Goal: Check status

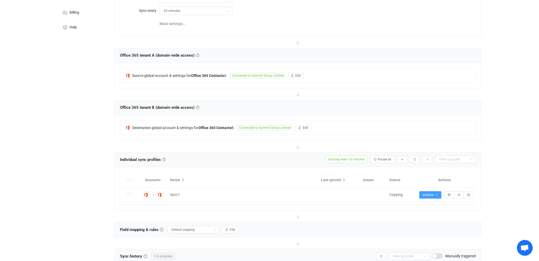
scroll to position [57, 0]
click at [433, 194] on span "Actions" at bounding box center [429, 195] width 15 height 4
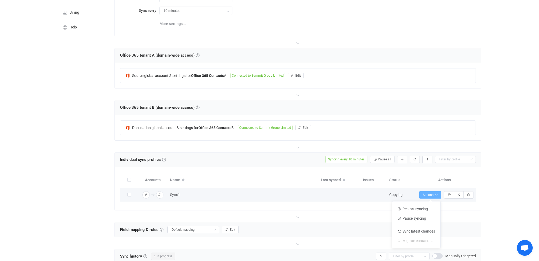
click at [433, 194] on span "Actions" at bounding box center [429, 195] width 15 height 4
click at [447, 194] on button "button" at bounding box center [449, 194] width 10 height 7
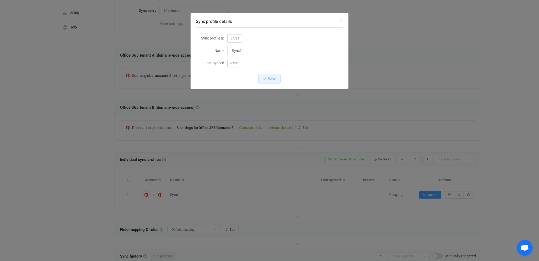
drag, startPoint x: 341, startPoint y: 22, endPoint x: 342, endPoint y: 24, distance: 3.1
click at [341, 22] on icon "Close" at bounding box center [341, 20] width 4 height 4
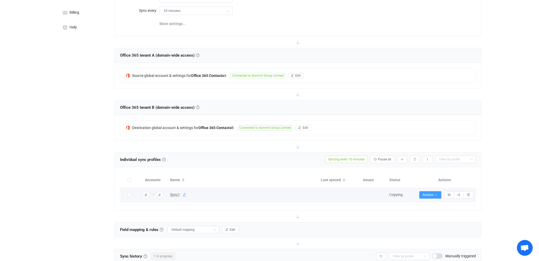
click at [184, 195] on icon at bounding box center [185, 195] width 4 height 4
click at [313, 195] on icon at bounding box center [314, 195] width 4 height 4
click at [159, 195] on icon "button" at bounding box center [159, 194] width 3 height 3
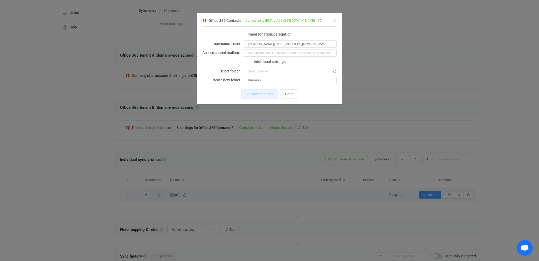
click at [335, 21] on icon "Close" at bounding box center [334, 21] width 4 height 4
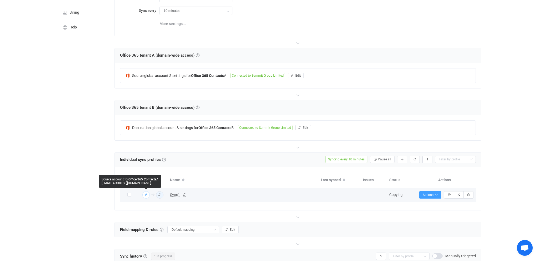
click at [148, 195] on img "button" at bounding box center [146, 194] width 5 height 5
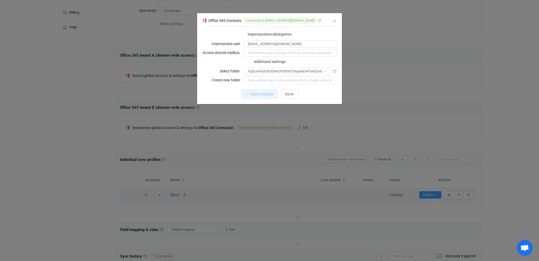
type input "Business (Public)"
click at [336, 20] on icon "Close" at bounding box center [334, 21] width 4 height 4
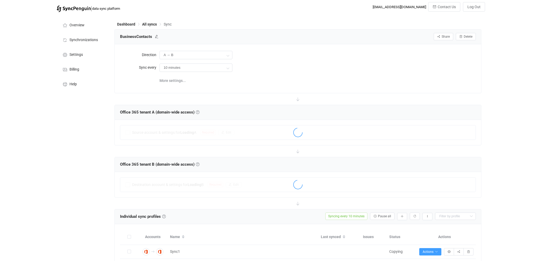
scroll to position [57, 0]
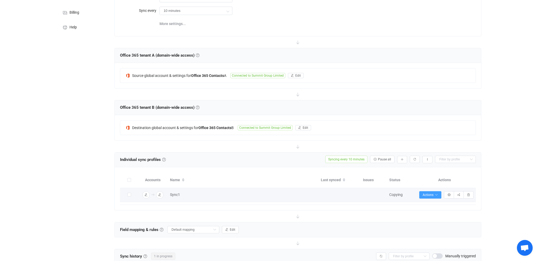
click at [398, 196] on span "Copying" at bounding box center [395, 194] width 13 height 4
click at [401, 194] on span "Copying" at bounding box center [395, 194] width 13 height 4
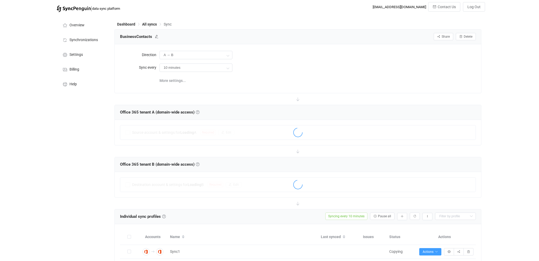
scroll to position [57, 0]
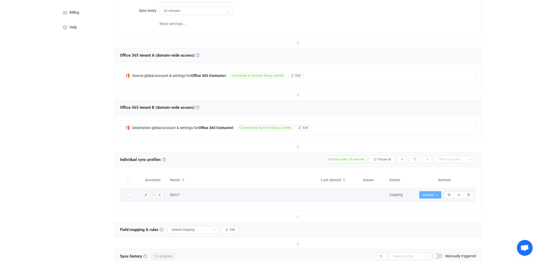
click at [436, 193] on icon "button" at bounding box center [435, 194] width 3 height 3
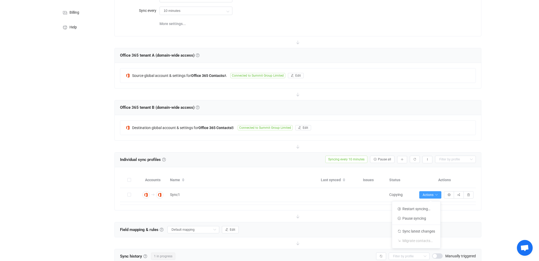
click at [510, 43] on div "| data sync platform salesadmin@okam.ch Contact Us Log Out Overview Synchroniza…" at bounding box center [269, 134] width 539 height 379
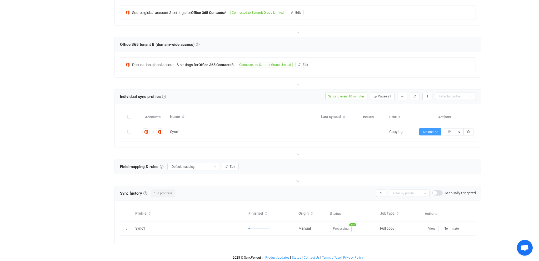
scroll to position [120, 0]
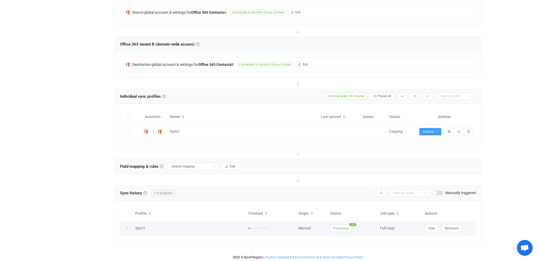
click at [126, 227] on icon at bounding box center [126, 228] width 3 height 3
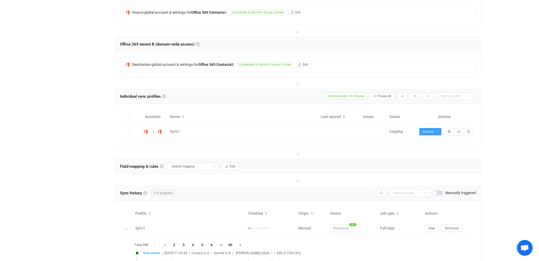
scroll to position [234, 0]
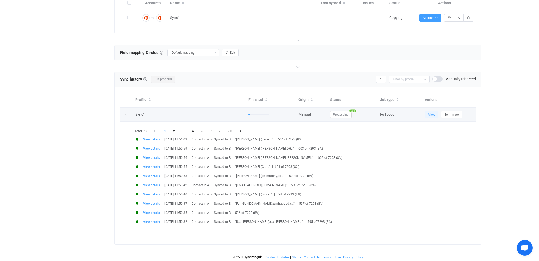
click at [433, 114] on span "View" at bounding box center [431, 115] width 7 height 4
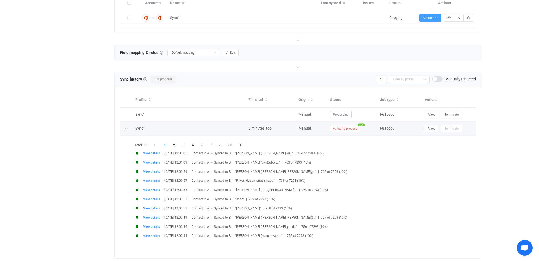
click at [125, 128] on icon at bounding box center [125, 128] width 3 height 3
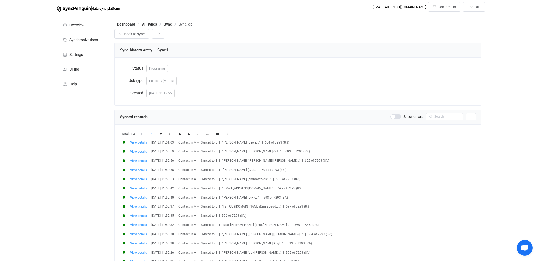
click at [392, 117] on span at bounding box center [395, 116] width 11 height 5
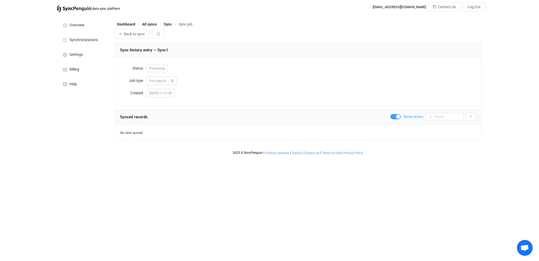
click at [394, 115] on span at bounding box center [395, 116] width 11 height 5
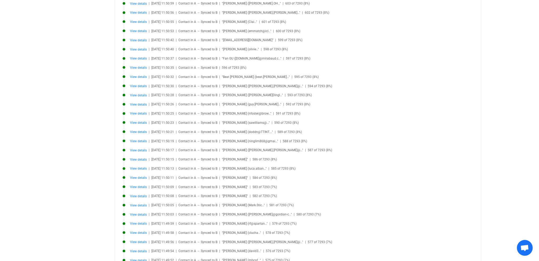
scroll to position [55, 0]
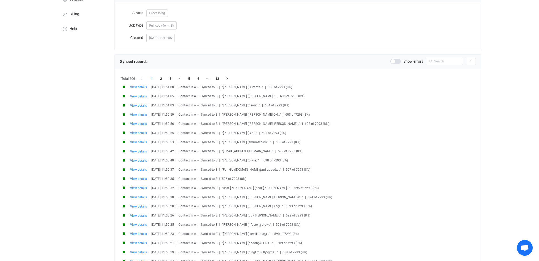
click at [272, 133] on span "601 of 7293 (8%)" at bounding box center [273, 133] width 24 height 4
click at [140, 88] on span "View details" at bounding box center [138, 87] width 17 height 4
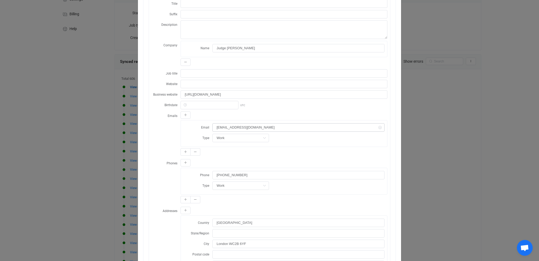
scroll to position [0, 0]
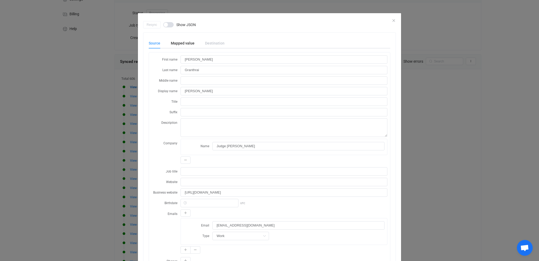
click at [393, 21] on div "Resync Show JSON" at bounding box center [269, 24] width 252 height 7
click at [393, 22] on div "Resync Show JSON" at bounding box center [269, 24] width 252 height 7
click at [169, 24] on span "dialog" at bounding box center [168, 24] width 11 height 5
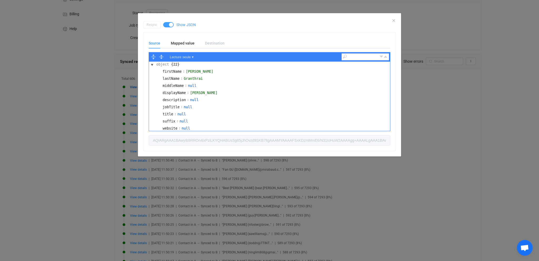
click at [394, 21] on div "Resync Show JSON" at bounding box center [269, 24] width 252 height 7
click at [392, 21] on div "Resync Show JSON" at bounding box center [269, 24] width 252 height 7
click at [393, 22] on div "Resync Show JSON" at bounding box center [269, 24] width 252 height 7
click at [393, 21] on icon "Close" at bounding box center [393, 20] width 4 height 4
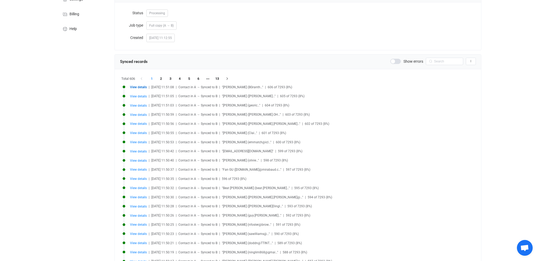
click at [395, 60] on span at bounding box center [395, 61] width 11 height 5
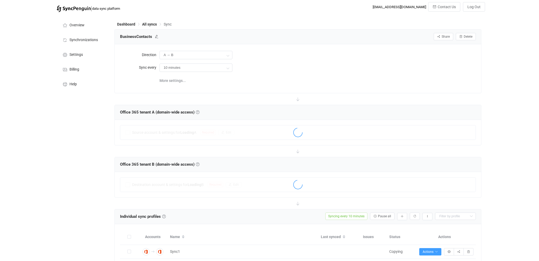
scroll to position [134, 0]
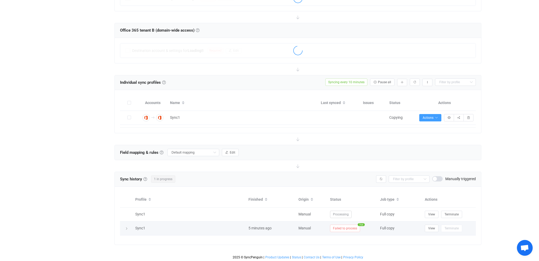
click at [351, 229] on span "Failed to process" at bounding box center [345, 227] width 30 height 7
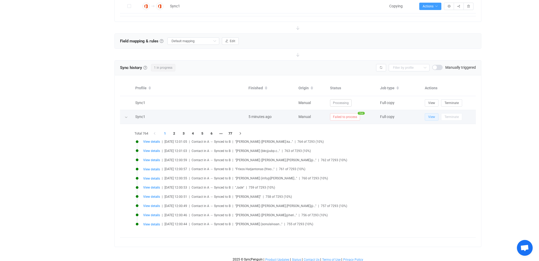
click at [429, 116] on span "View" at bounding box center [431, 117] width 7 height 4
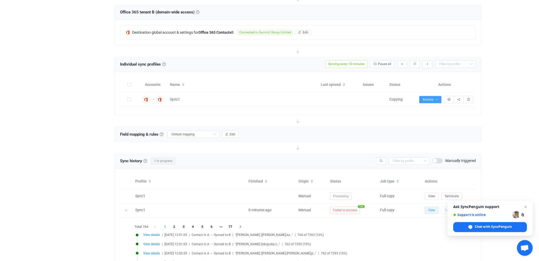
scroll to position [134, 0]
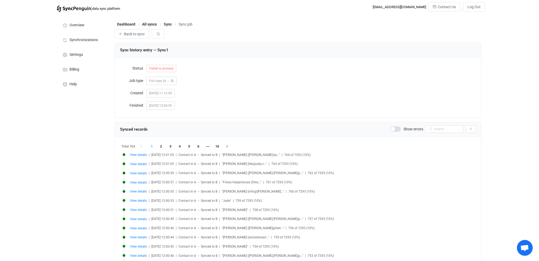
click at [397, 130] on span at bounding box center [395, 128] width 11 height 5
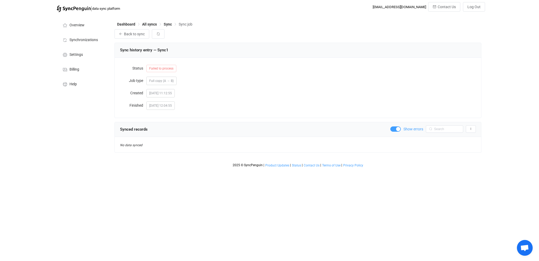
click at [165, 69] on span "Failed to process" at bounding box center [161, 68] width 30 height 7
click at [158, 79] on div "Full copy (A → B)" at bounding box center [161, 81] width 24 height 8
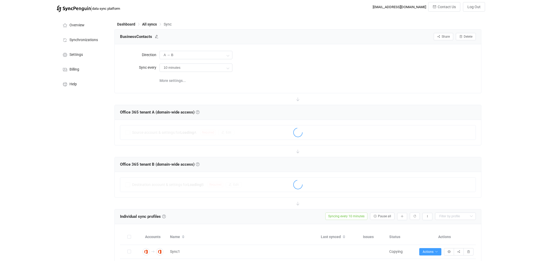
scroll to position [134, 0]
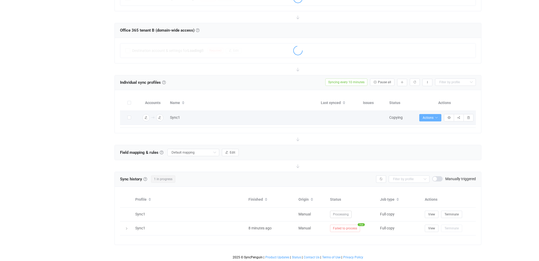
click at [431, 118] on span "Actions" at bounding box center [429, 118] width 15 height 4
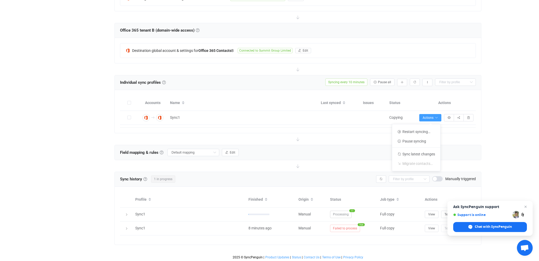
click at [394, 241] on div "Profile Finished Origin Status Job type Actions Sync1 Manual Processing 11 Full…" at bounding box center [298, 215] width 366 height 58
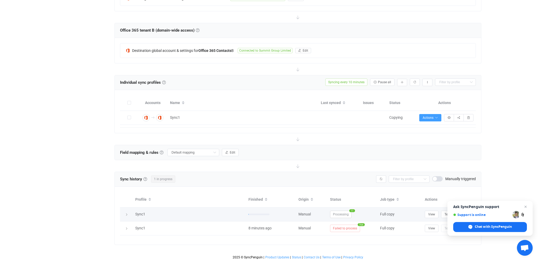
click at [346, 211] on span "Processing" at bounding box center [341, 213] width 22 height 7
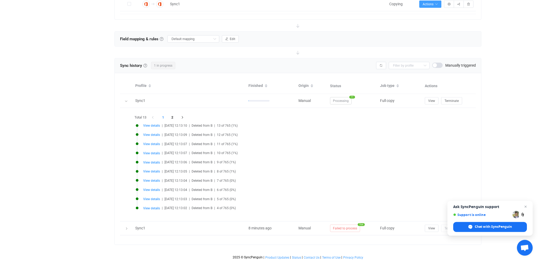
scroll to position [247, 0]
click at [156, 124] on span "View details" at bounding box center [151, 126] width 17 height 4
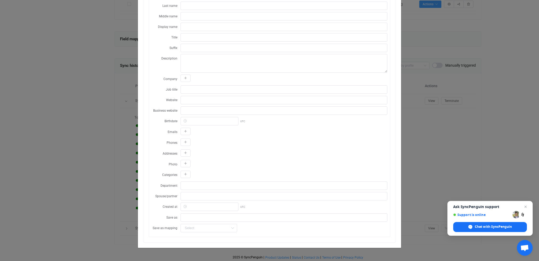
scroll to position [0, 0]
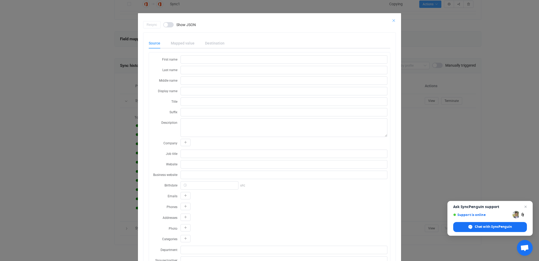
click at [394, 19] on icon "Close" at bounding box center [393, 20] width 4 height 4
